Goal: Information Seeking & Learning: Learn about a topic

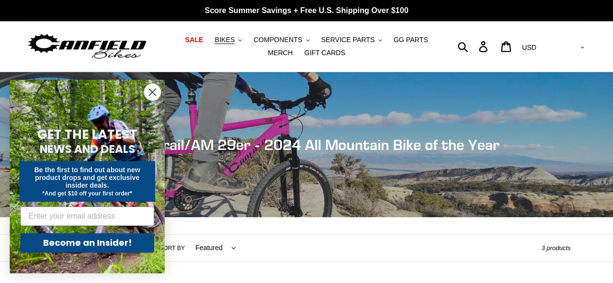
click at [108, 42] on img at bounding box center [87, 46] width 121 height 31
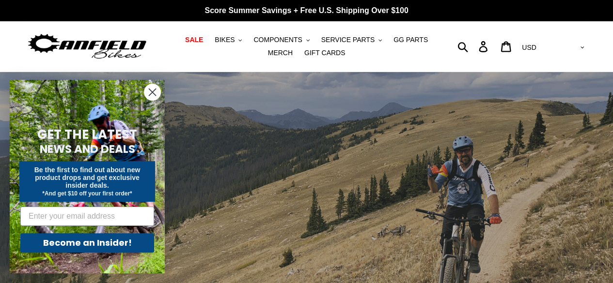
click at [150, 90] on icon "Close dialog" at bounding box center [152, 92] width 7 height 7
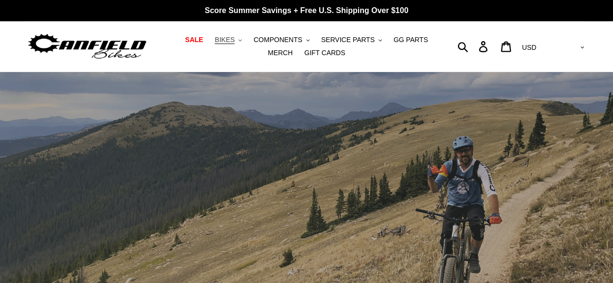
click at [238, 42] on icon ".cls-1{fill:#231f20}" at bounding box center [239, 40] width 3 height 3
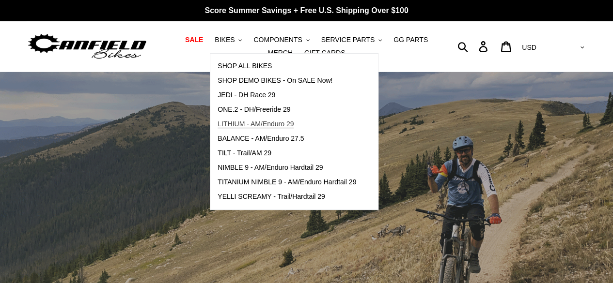
click at [239, 121] on span "LITHIUM - AM/Enduro 29" at bounding box center [255, 124] width 76 height 8
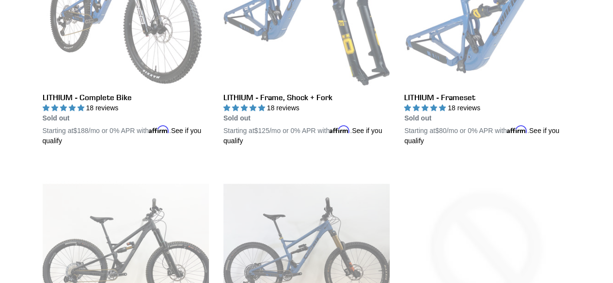
scroll to position [381, 0]
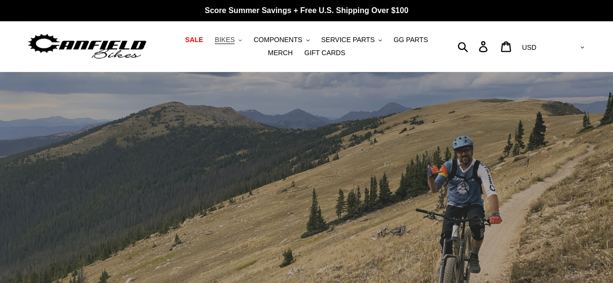
click at [238, 40] on icon ".cls-1{fill:#231f20}" at bounding box center [239, 40] width 3 height 3
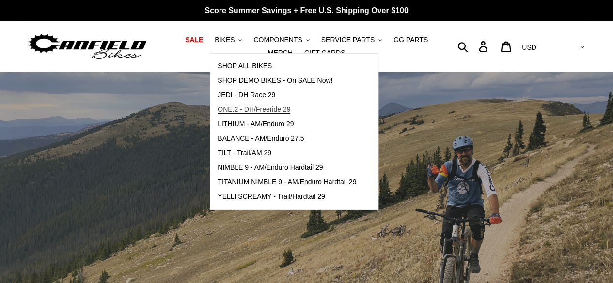
click at [238, 109] on span "ONE.2 - DH/Freeride 29" at bounding box center [253, 110] width 73 height 8
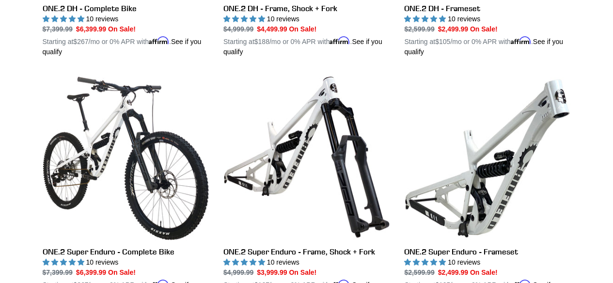
scroll to position [478, 0]
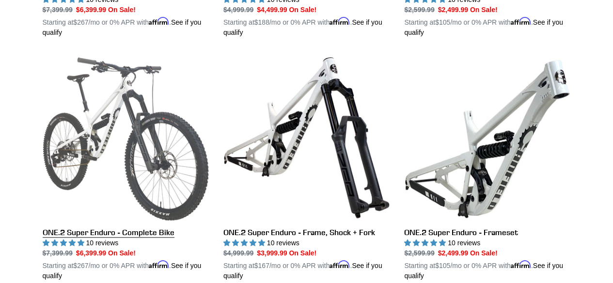
click at [111, 166] on link "ONE.2 Super Enduro - Complete Bike" at bounding box center [126, 168] width 166 height 227
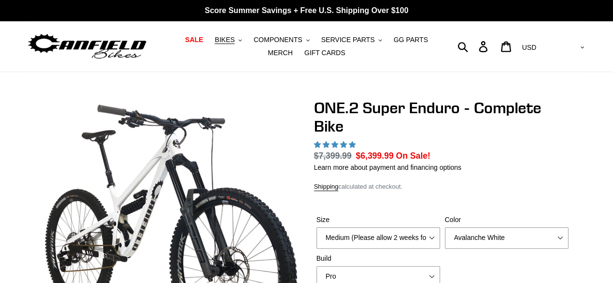
select select "highest-rating"
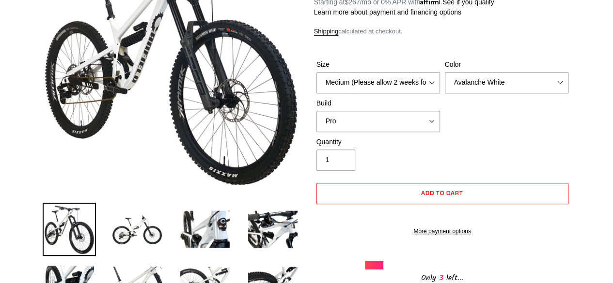
scroll to position [174, 0]
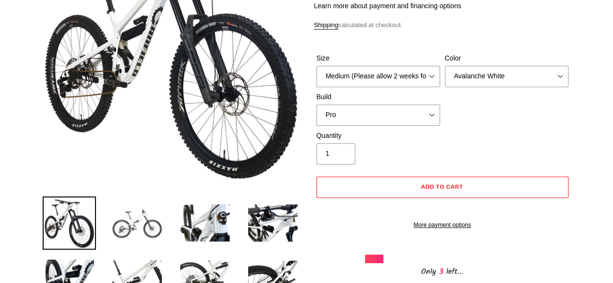
click at [134, 211] on img at bounding box center [136, 223] width 53 height 53
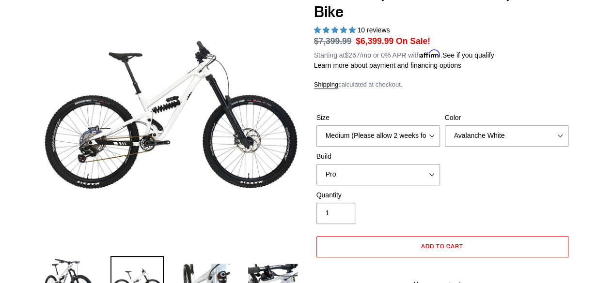
scroll to position [96, 0]
